Goal: Task Accomplishment & Management: Use online tool/utility

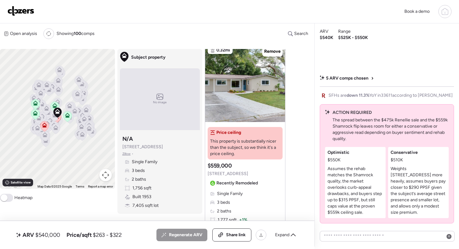
scroll to position [22, 0]
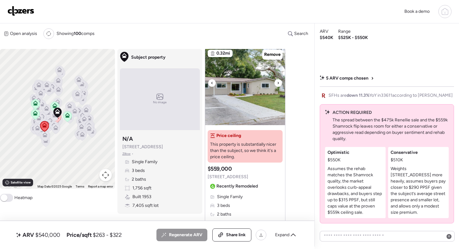
click at [276, 84] on div at bounding box center [277, 82] width 7 height 7
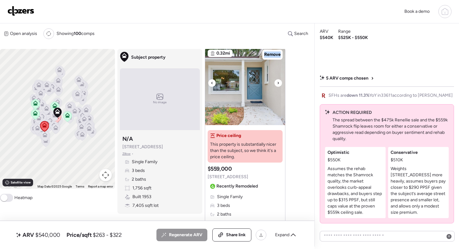
click at [276, 84] on div at bounding box center [277, 82] width 7 height 7
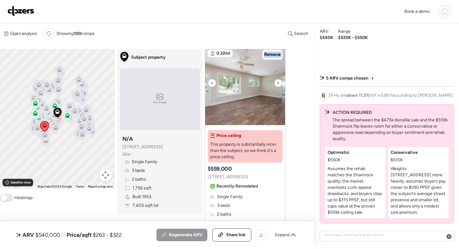
click at [276, 84] on div at bounding box center [277, 82] width 7 height 7
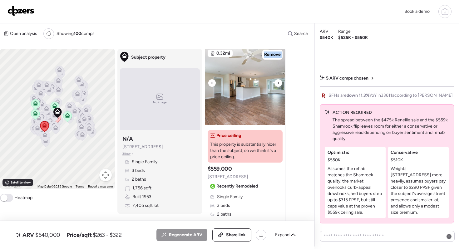
click at [276, 84] on div at bounding box center [277, 82] width 7 height 7
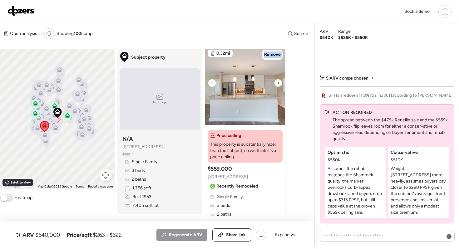
click at [276, 84] on div at bounding box center [277, 82] width 7 height 7
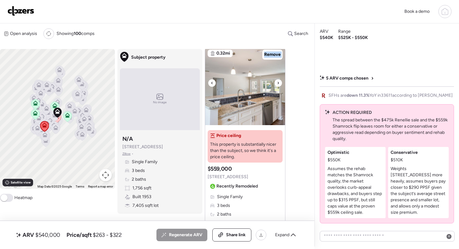
click at [276, 84] on div at bounding box center [277, 82] width 7 height 7
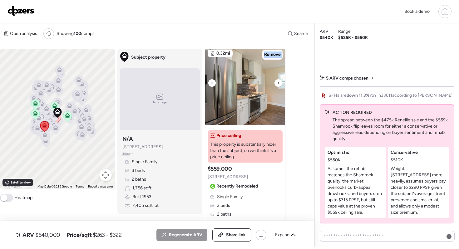
click at [276, 84] on div at bounding box center [277, 82] width 7 height 7
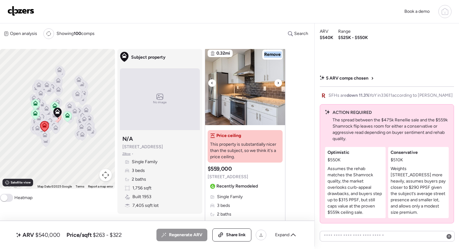
click at [276, 84] on div at bounding box center [277, 82] width 7 height 7
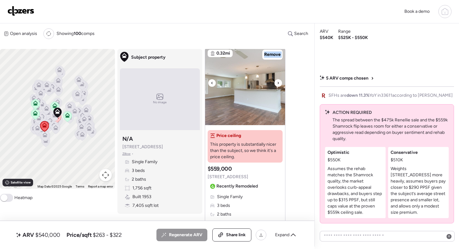
click at [276, 84] on div at bounding box center [277, 82] width 7 height 7
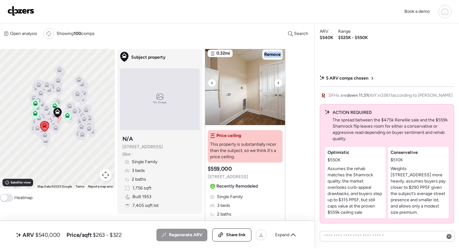
click at [276, 84] on div at bounding box center [277, 82] width 7 height 7
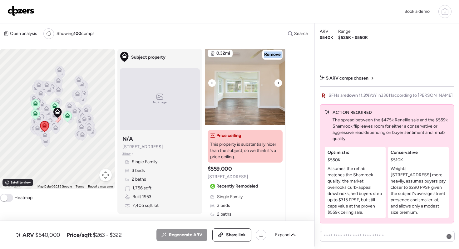
click at [276, 84] on div at bounding box center [277, 82] width 7 height 7
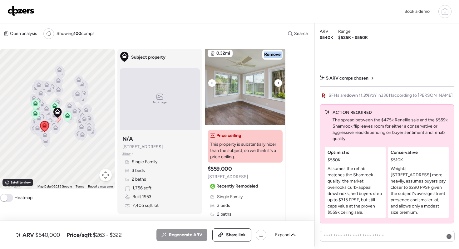
click at [276, 84] on div at bounding box center [277, 82] width 7 height 7
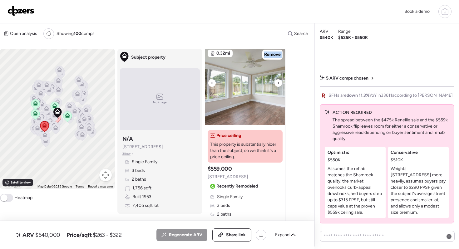
click at [276, 84] on div at bounding box center [277, 82] width 7 height 7
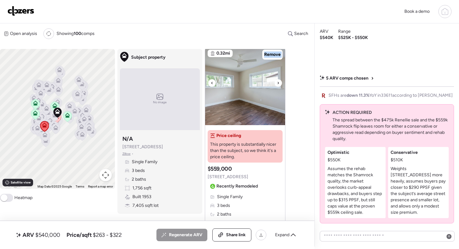
click at [276, 84] on div at bounding box center [277, 82] width 7 height 7
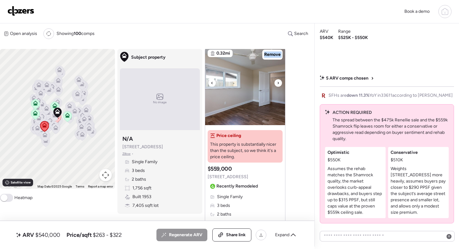
click at [276, 84] on div at bounding box center [277, 82] width 7 height 7
